Goal: Information Seeking & Learning: Learn about a topic

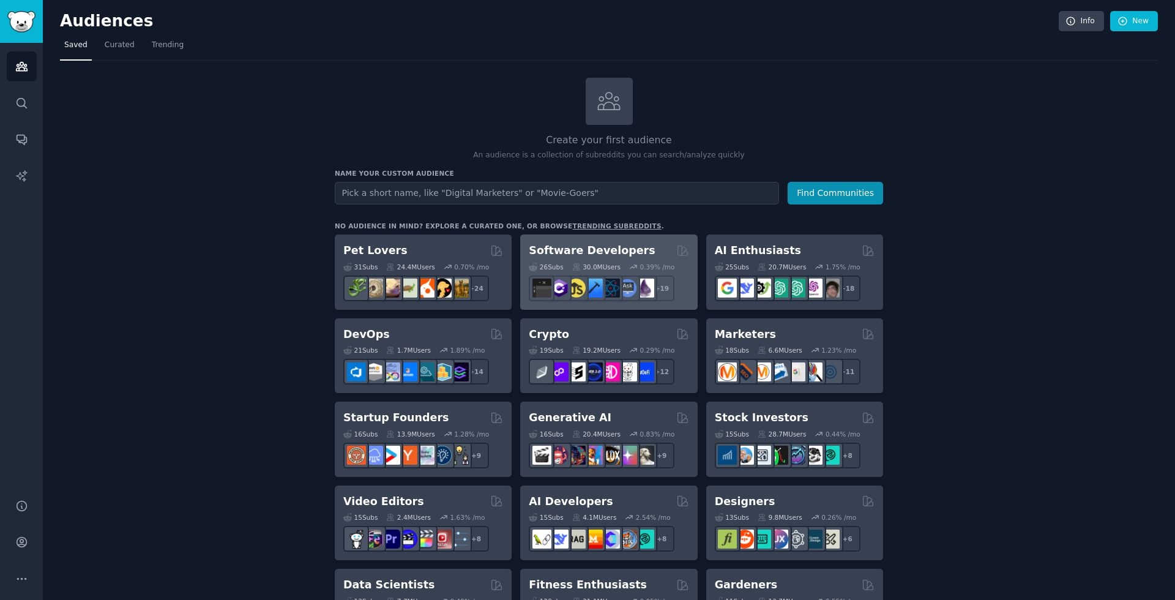
click at [567, 253] on h2 "Software Developers" at bounding box center [592, 250] width 126 height 15
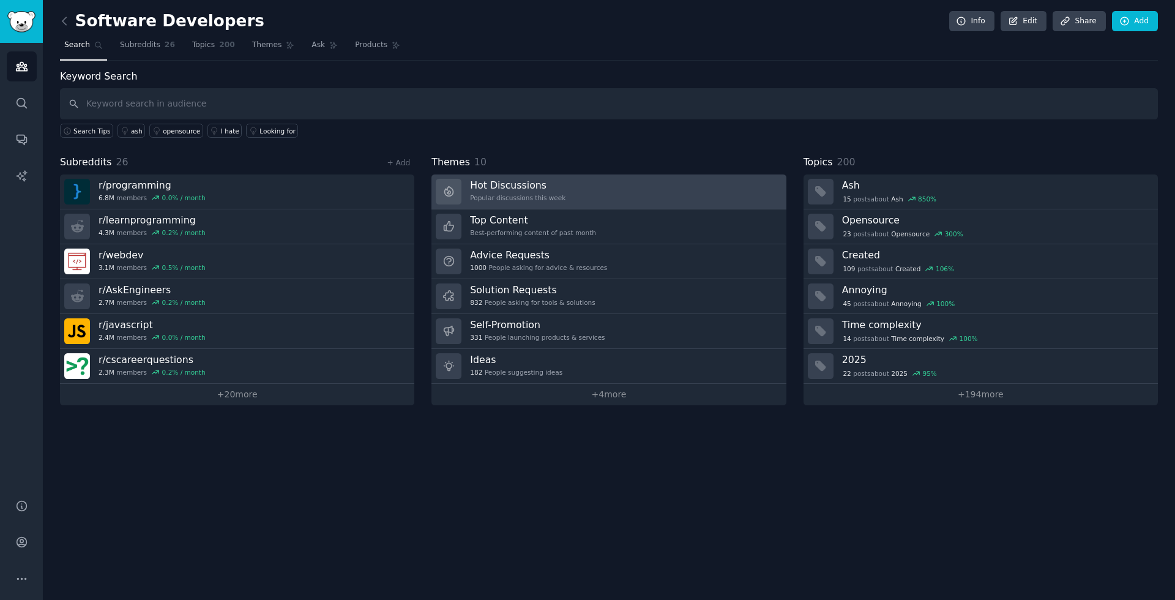
click at [511, 182] on h3 "Hot Discussions" at bounding box center [517, 185] width 95 height 13
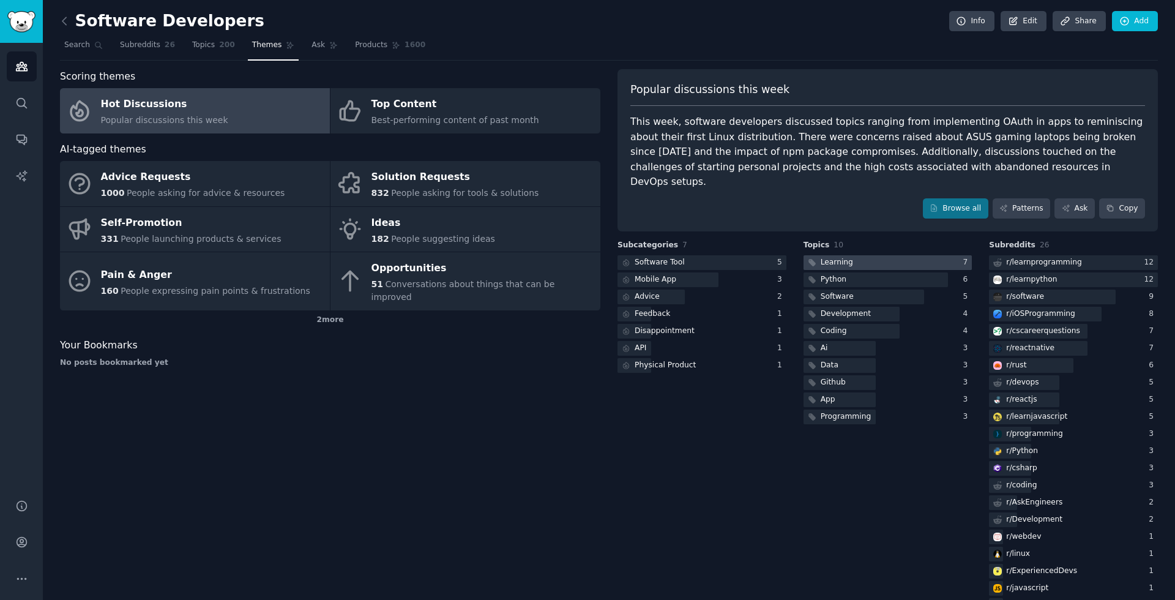
click at [883, 255] on div at bounding box center [888, 262] width 169 height 15
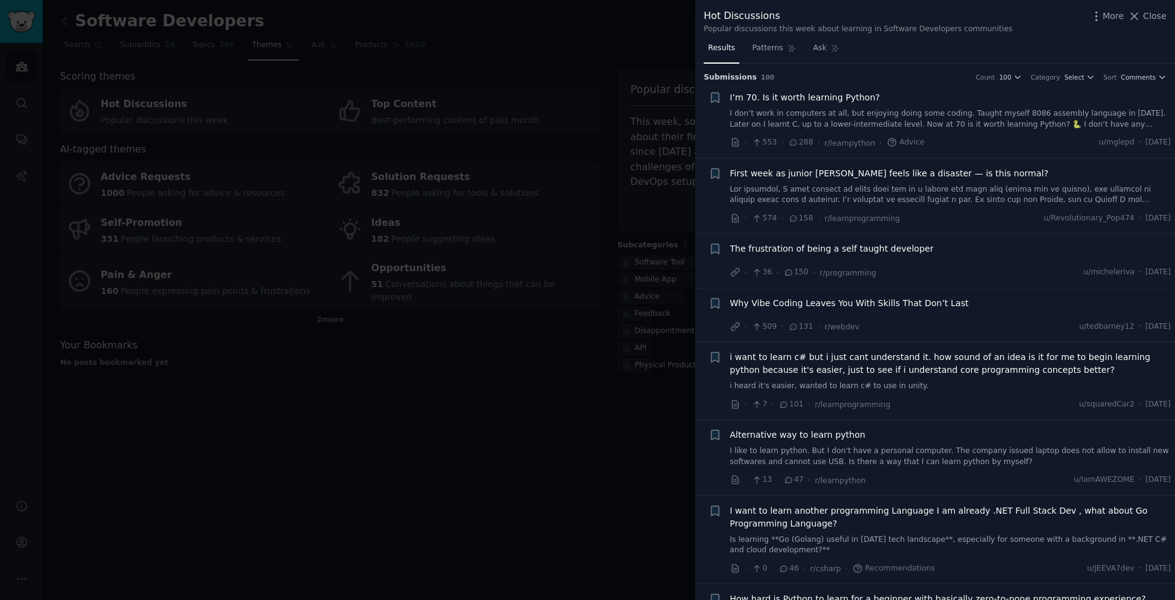
click at [854, 307] on span "Why Vibe Coding Leaves You With Skills That Don’t Last" at bounding box center [849, 303] width 239 height 13
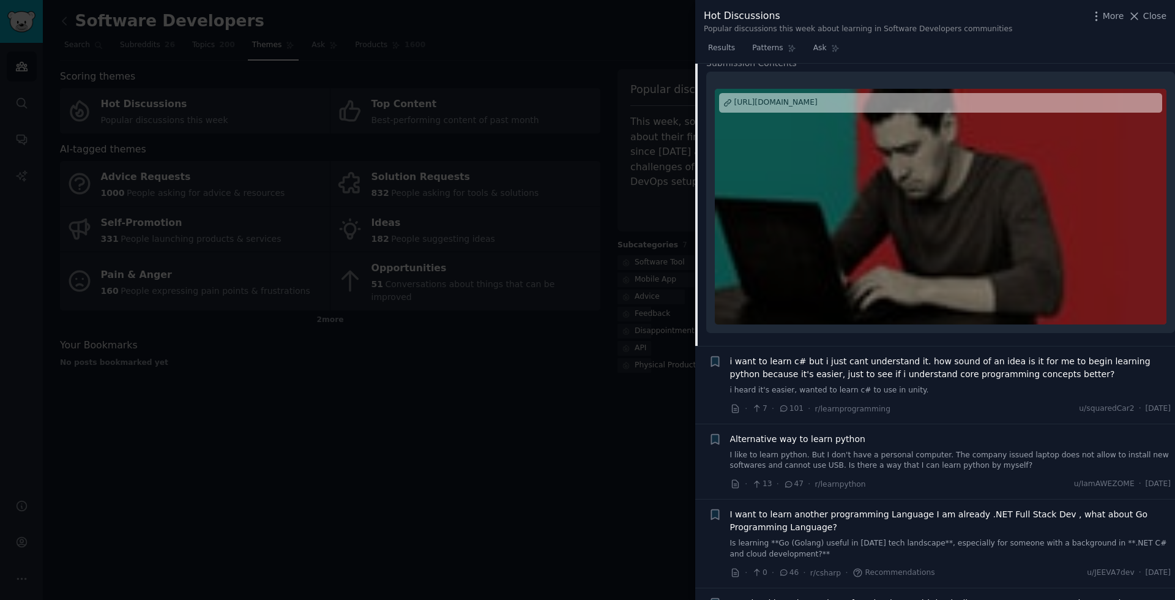
scroll to position [326, 0]
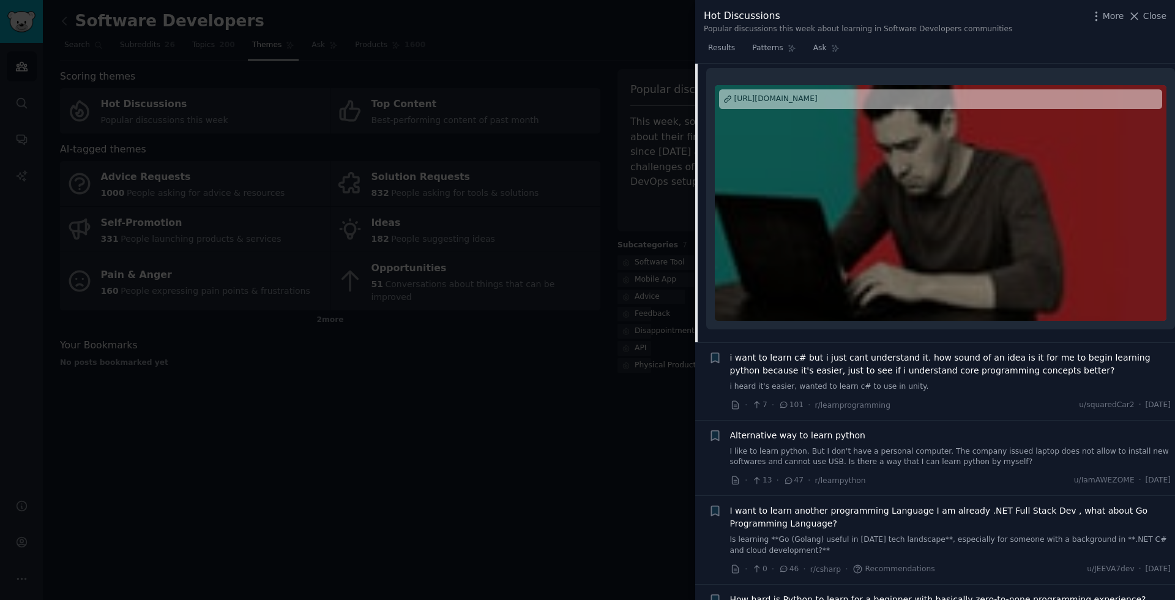
click at [818, 447] on link "I like to learn python. But I don't have a personal computer. The company issue…" at bounding box center [950, 456] width 441 height 21
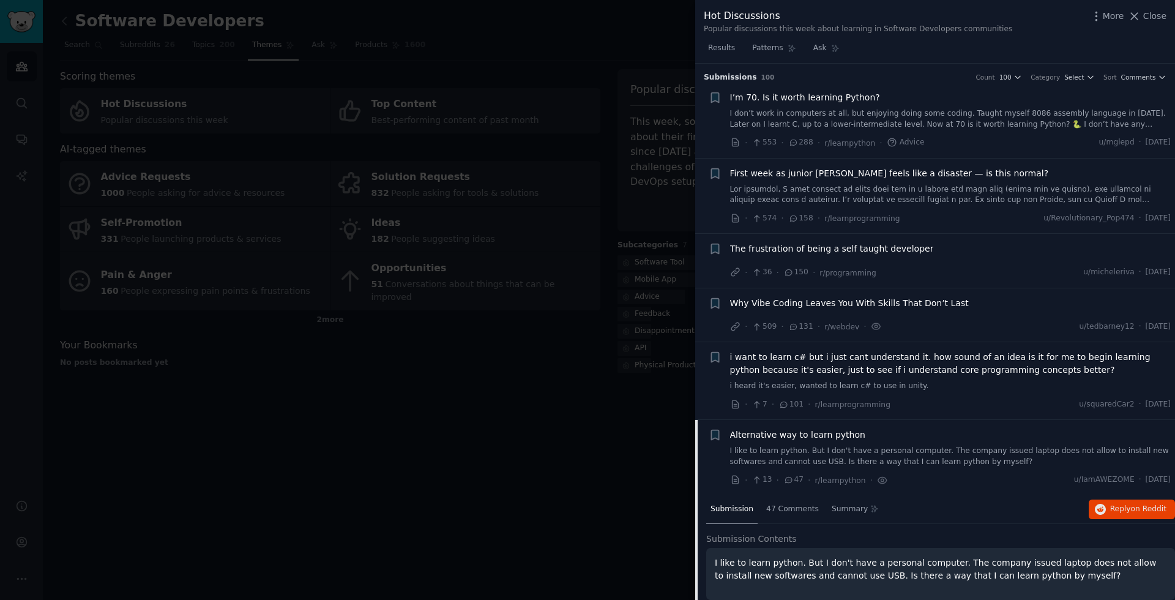
click at [531, 364] on div at bounding box center [587, 300] width 1175 height 600
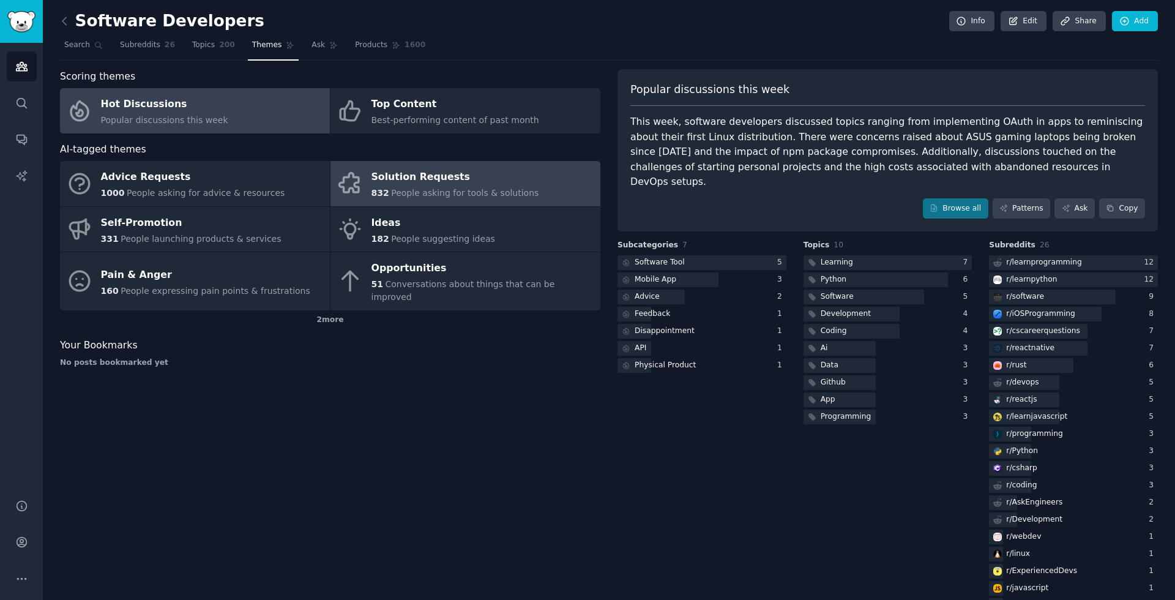
click at [536, 184] on link "Solution Requests 832 People asking for tools & solutions" at bounding box center [465, 183] width 270 height 45
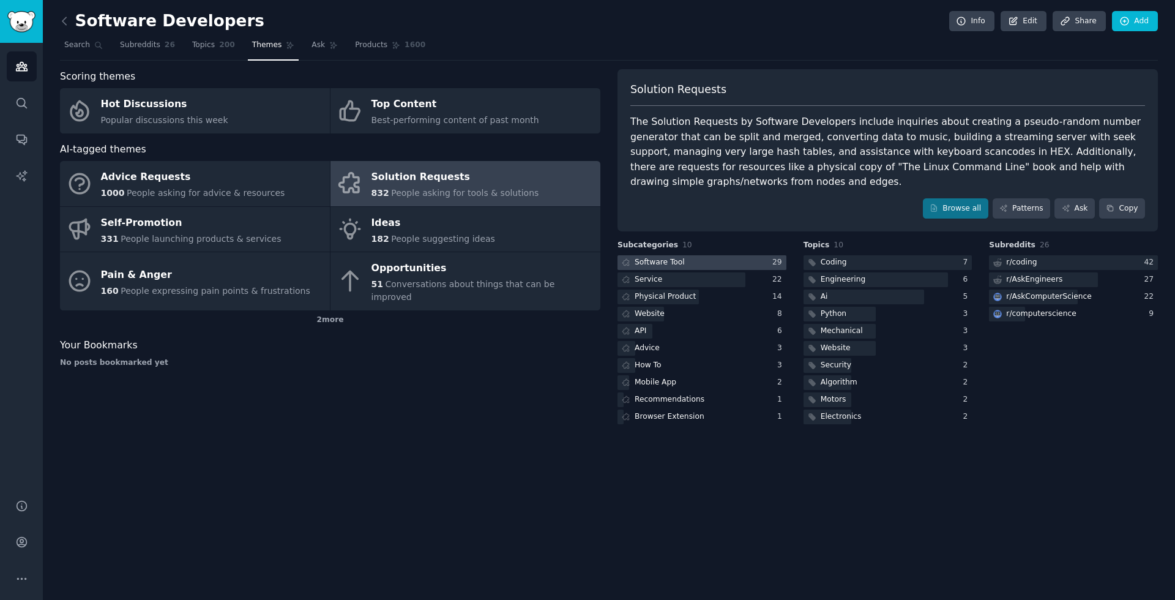
click at [706, 267] on div at bounding box center [701, 262] width 169 height 15
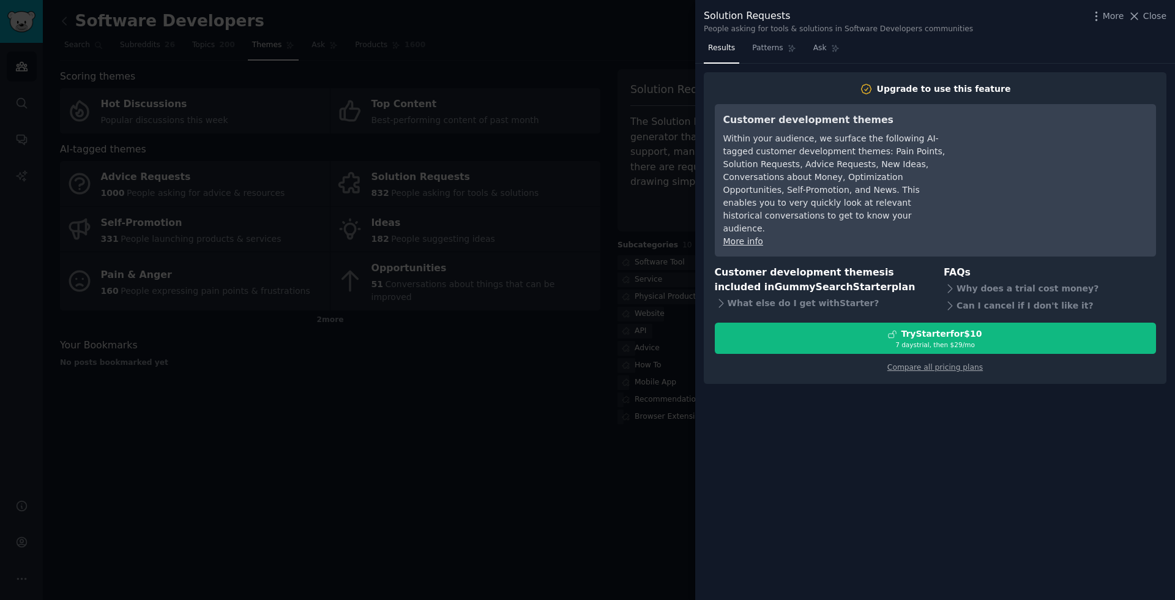
drag, startPoint x: 578, startPoint y: 452, endPoint x: 579, endPoint y: 446, distance: 6.2
click at [578, 452] on div at bounding box center [587, 300] width 1175 height 600
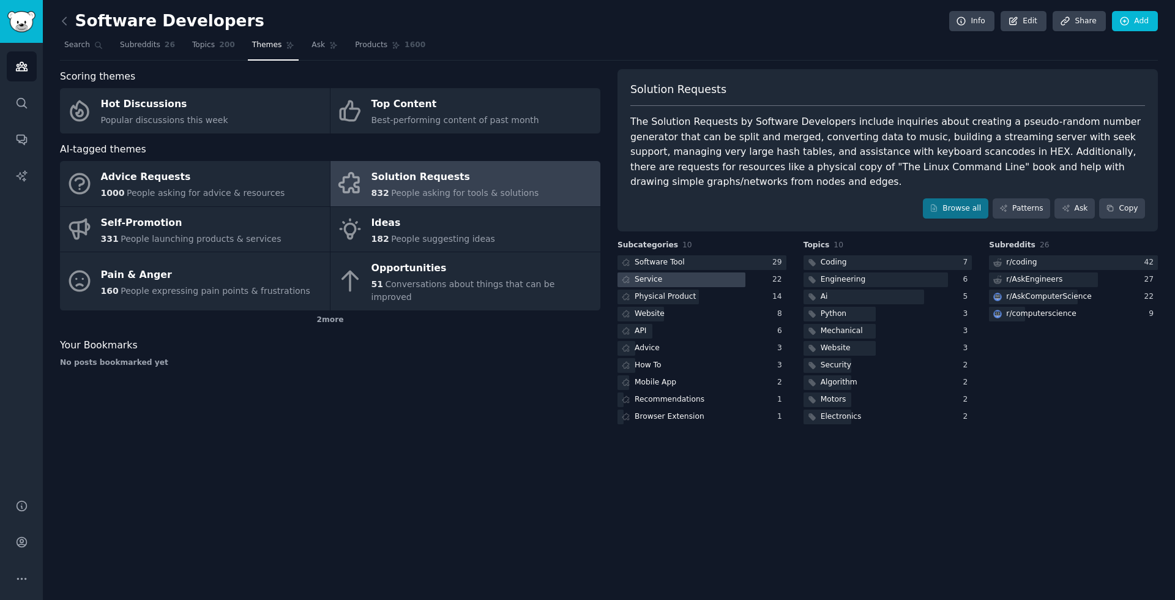
click at [689, 277] on div at bounding box center [681, 279] width 128 height 15
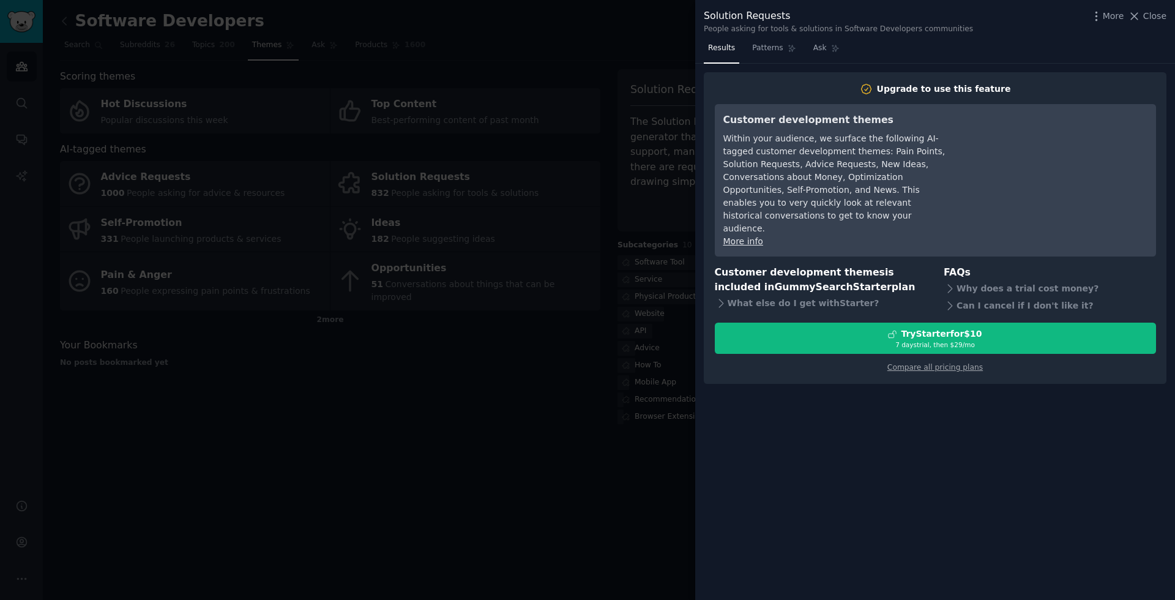
click at [546, 426] on div at bounding box center [587, 300] width 1175 height 600
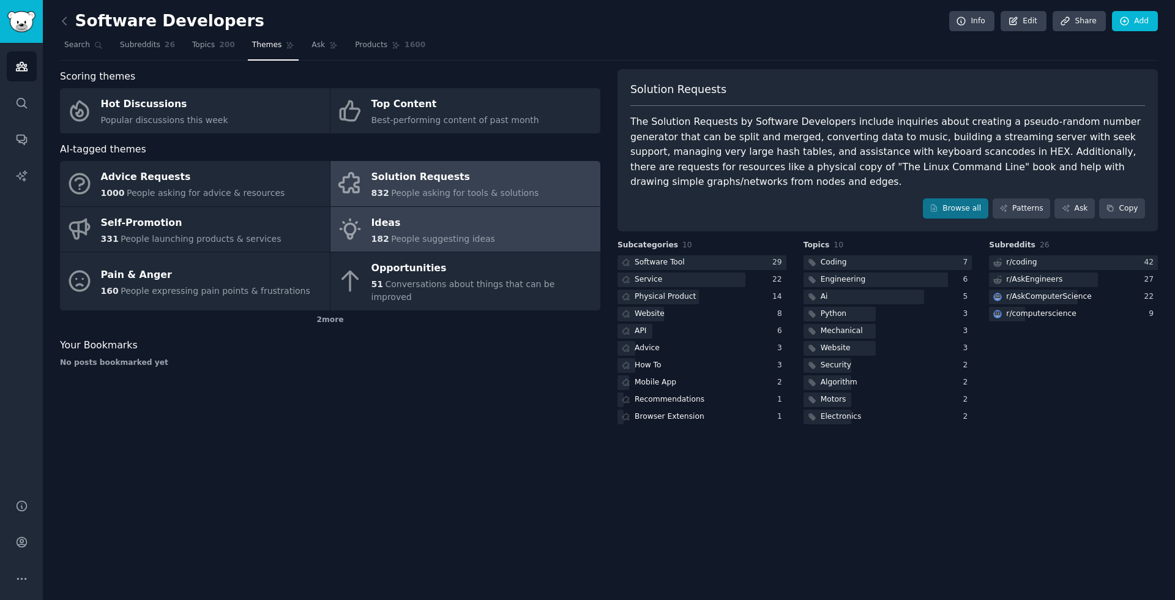
click at [423, 243] on span "People suggesting ideas" at bounding box center [443, 239] width 104 height 10
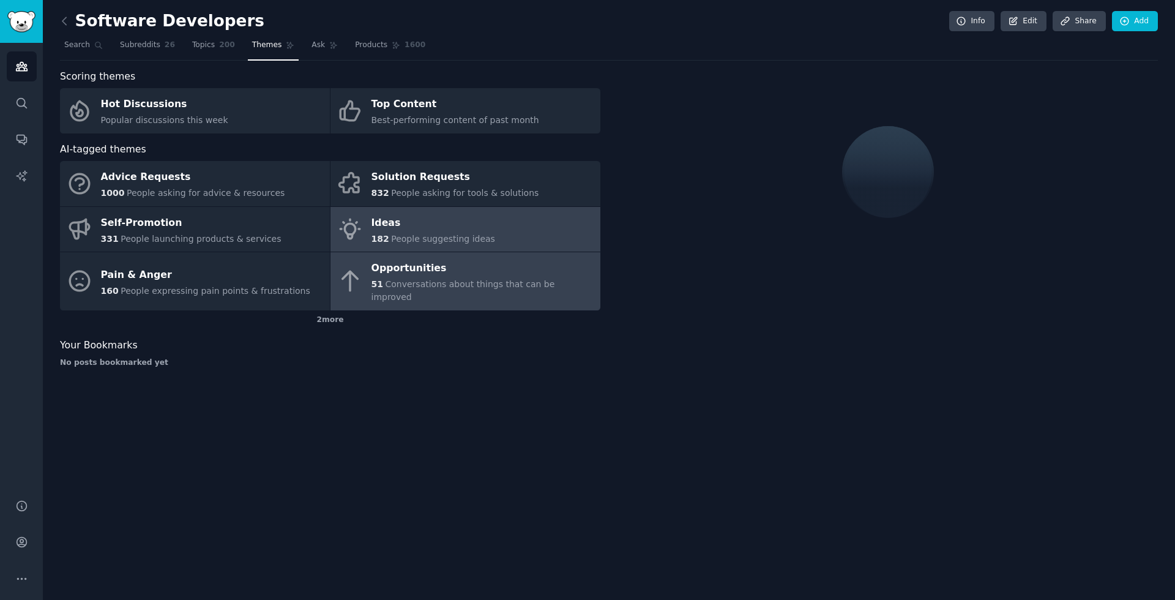
click at [418, 269] on div "Opportunities" at bounding box center [482, 269] width 223 height 20
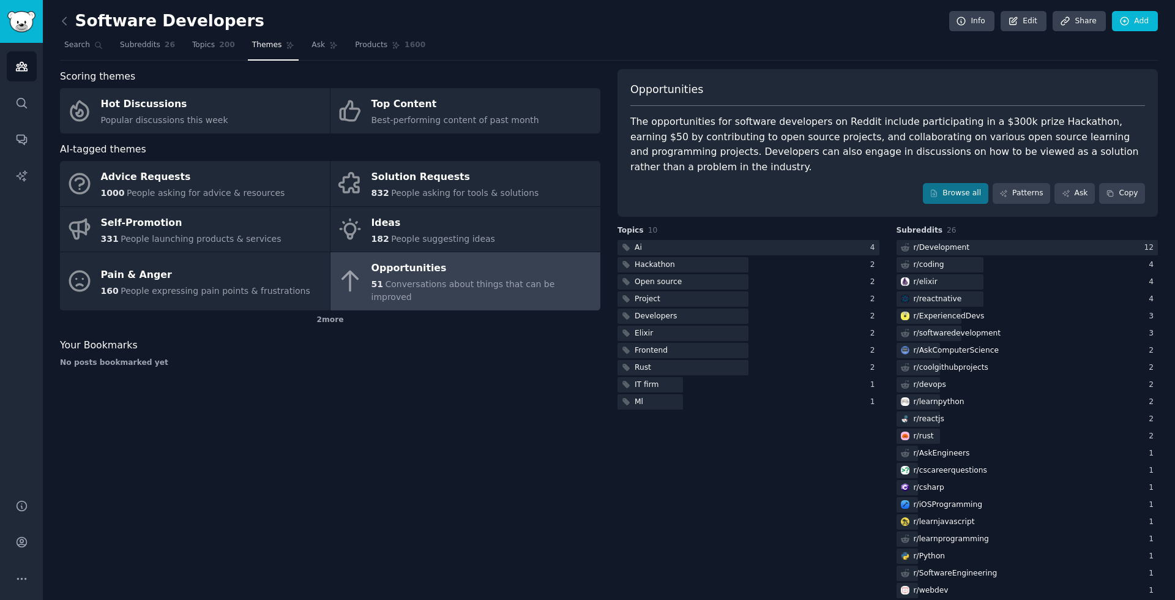
click at [418, 269] on div "Opportunities" at bounding box center [482, 269] width 223 height 20
click at [674, 245] on div at bounding box center [748, 247] width 262 height 15
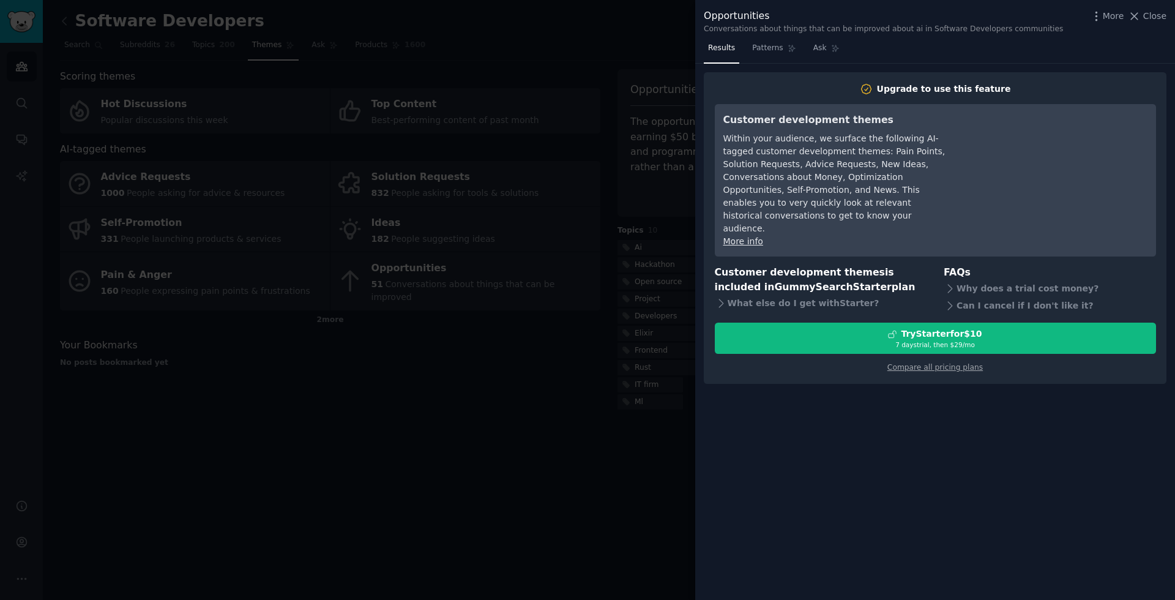
click at [670, 270] on div at bounding box center [587, 300] width 1175 height 600
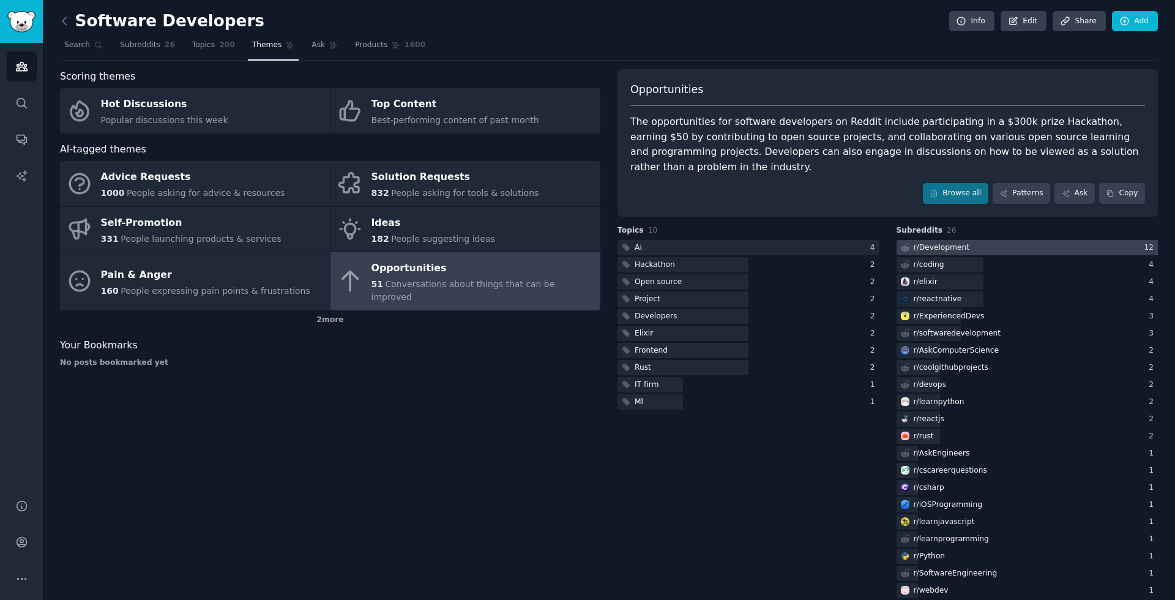
click at [951, 250] on div "r/ Development" at bounding box center [942, 247] width 56 height 11
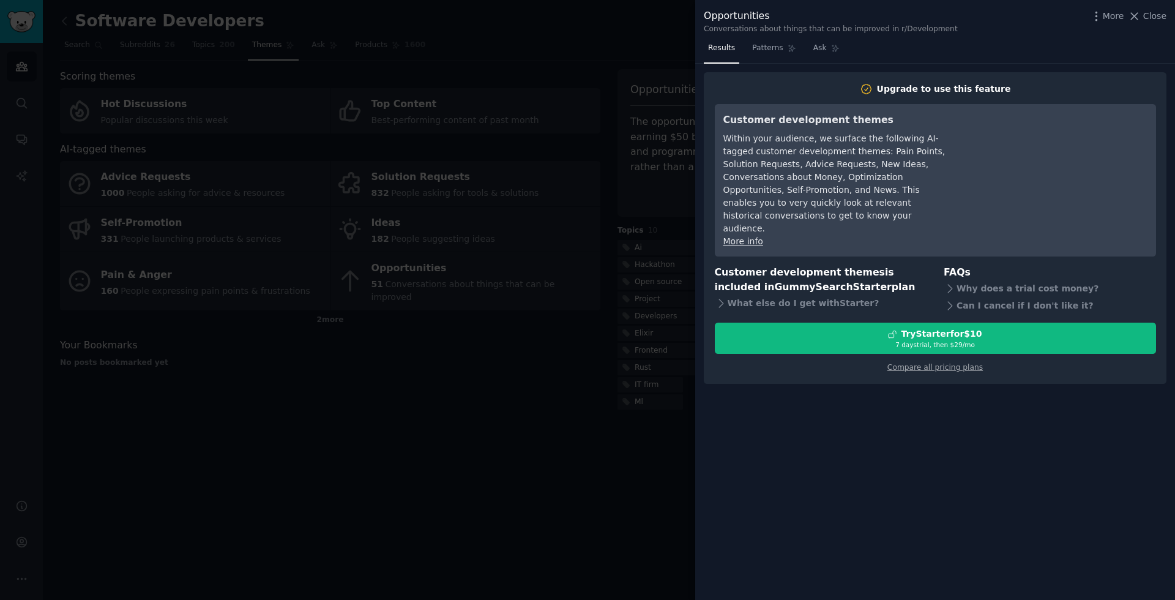
click at [439, 466] on div at bounding box center [587, 300] width 1175 height 600
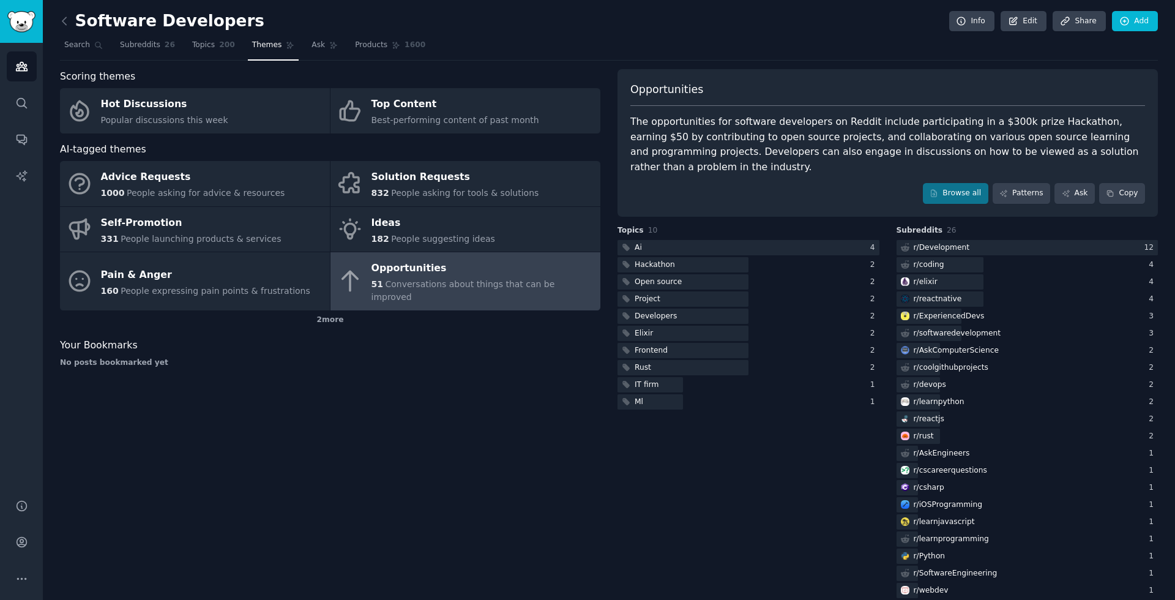
click at [71, 33] on div "Software Developers Info Edit Share Add" at bounding box center [609, 23] width 1098 height 25
click at [130, 46] on span "Subreddits" at bounding box center [140, 45] width 40 height 11
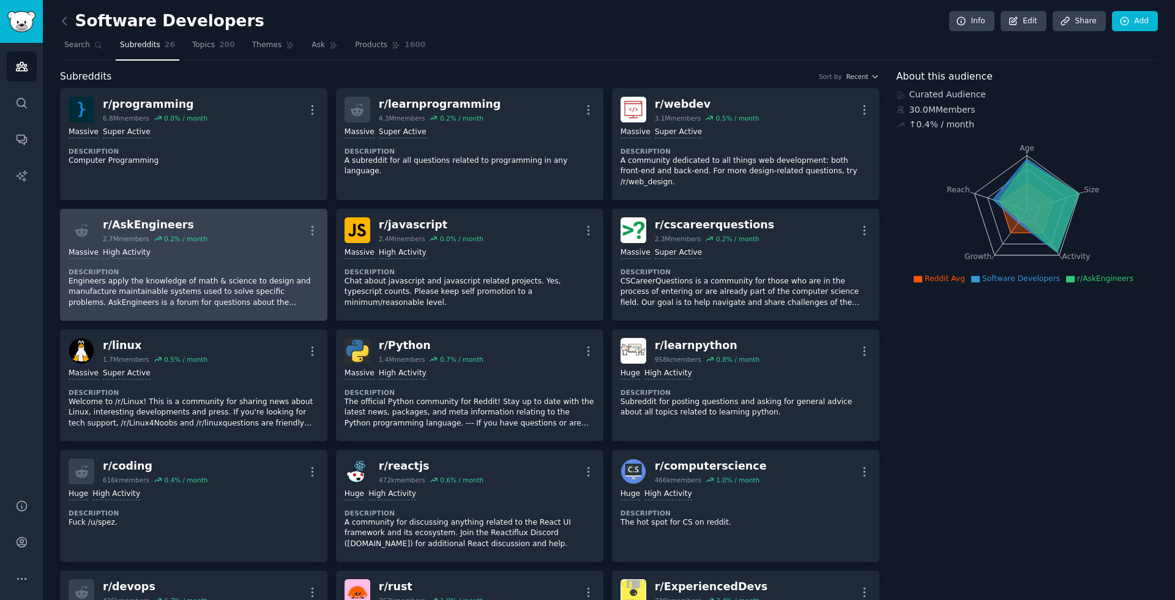
click at [203, 217] on div "r/ AskEngineers" at bounding box center [155, 224] width 105 height 15
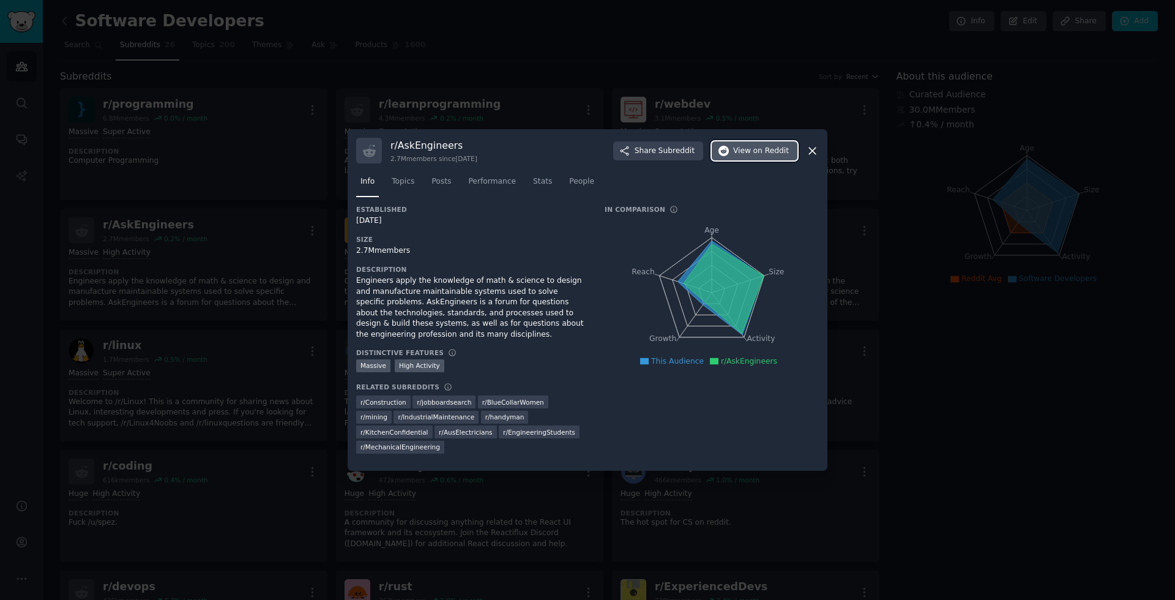
click at [778, 157] on span "on Reddit" at bounding box center [770, 151] width 35 height 11
